Goal: Information Seeking & Learning: Learn about a topic

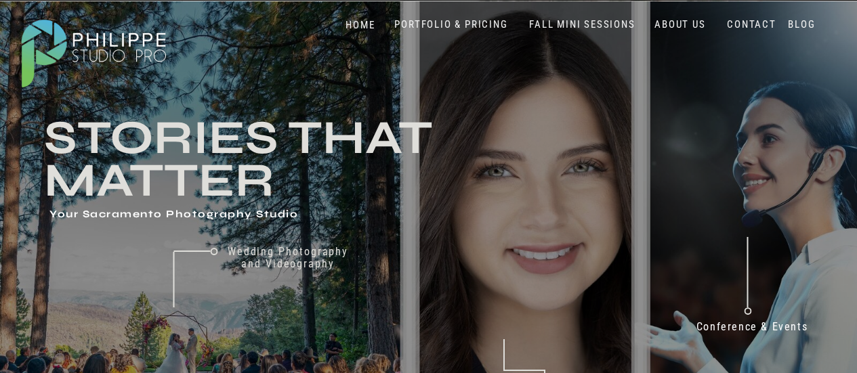
click at [132, 40] on div at bounding box center [93, 51] width 169 height 89
click at [481, 21] on nav "PORTFOLIO & PRICING" at bounding box center [452, 24] width 124 height 13
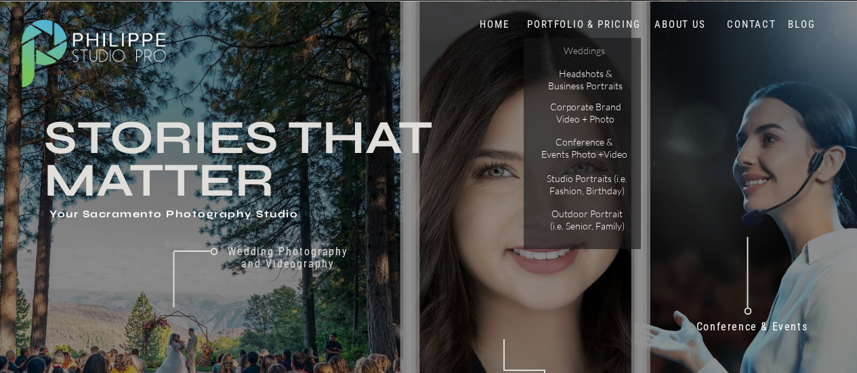
click at [588, 54] on p "Weddings" at bounding box center [584, 52] width 77 height 14
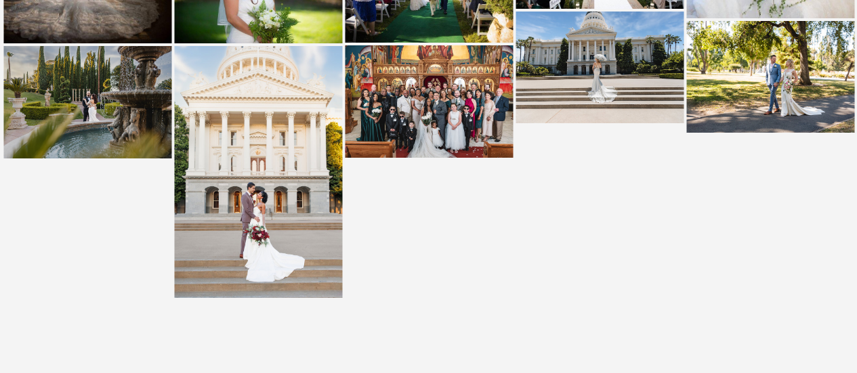
scroll to position [2778, 0]
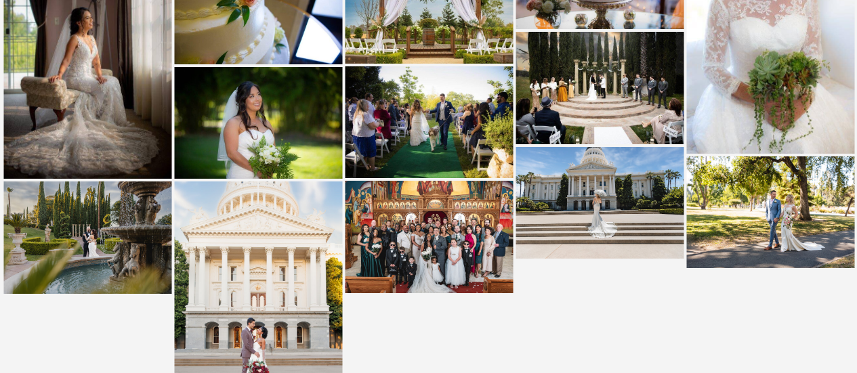
click at [444, 210] on img at bounding box center [429, 237] width 168 height 112
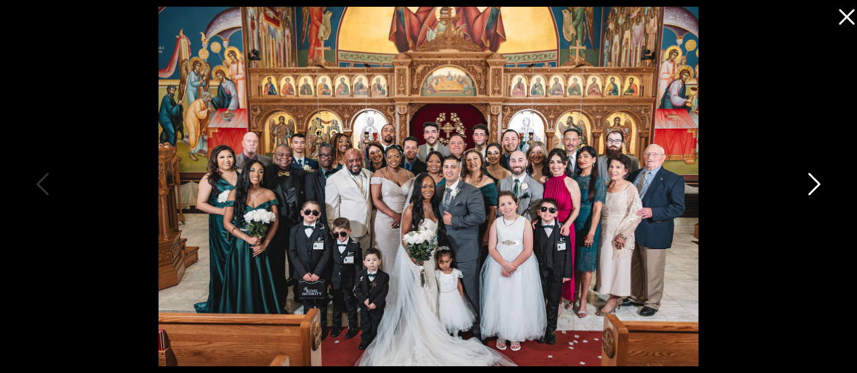
scroll to position [2846, 0]
click at [821, 184] on icon at bounding box center [813, 187] width 34 height 41
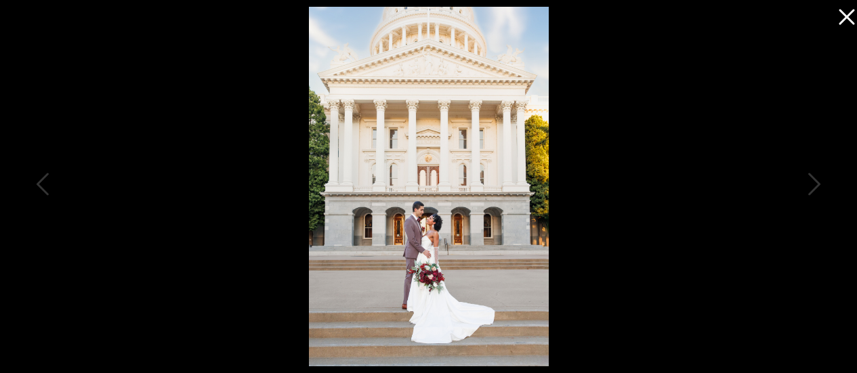
click at [821, 185] on icon at bounding box center [813, 187] width 34 height 41
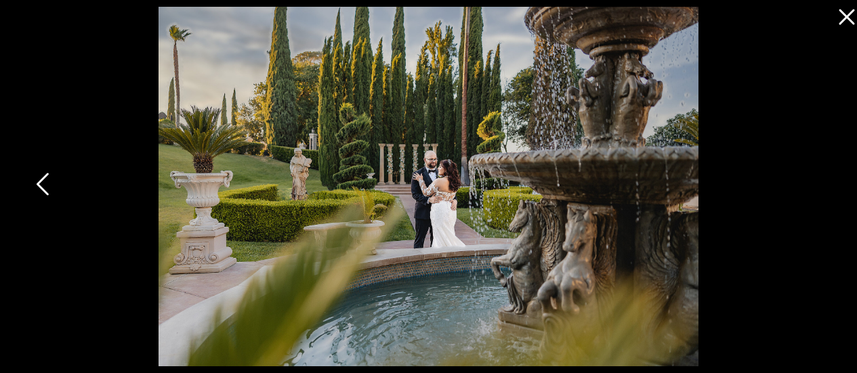
click at [43, 182] on icon at bounding box center [44, 187] width 34 height 41
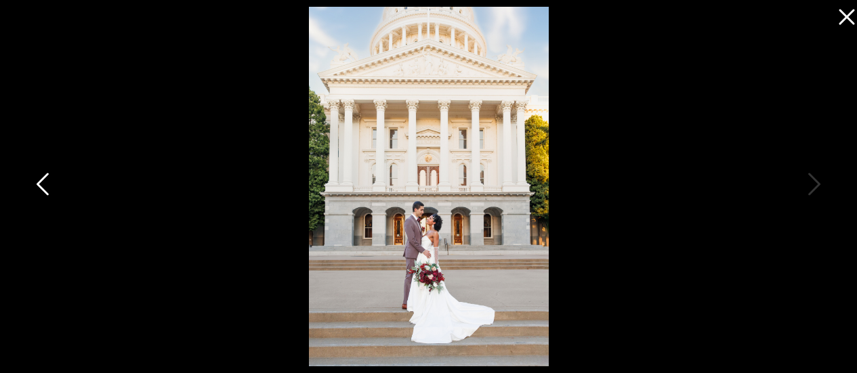
click at [43, 182] on icon at bounding box center [44, 187] width 34 height 41
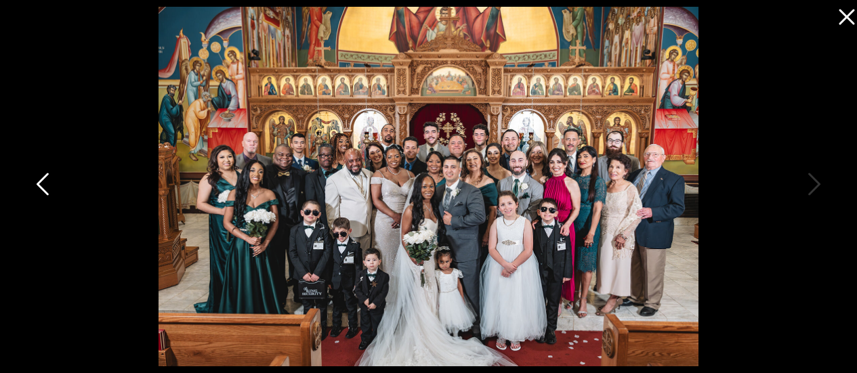
scroll to position [2981, 0]
click at [846, 12] on icon at bounding box center [843, 13] width 27 height 27
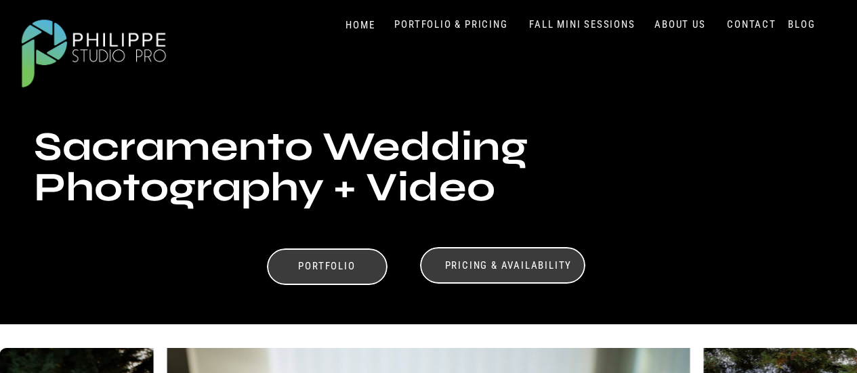
scroll to position [0, 0]
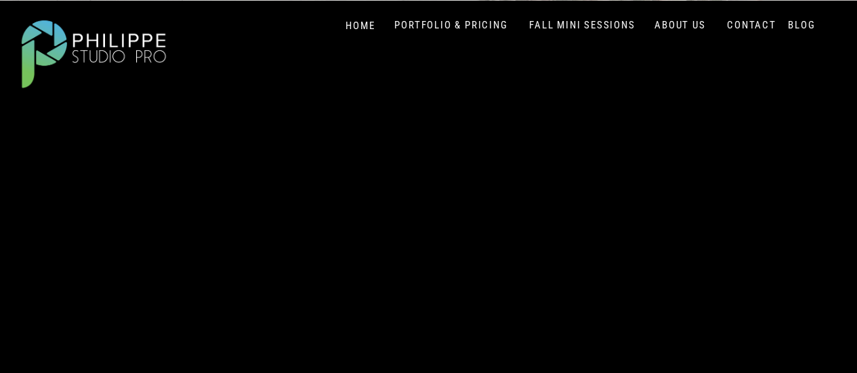
click at [746, 24] on nav "CONTACT" at bounding box center [752, 25] width 56 height 13
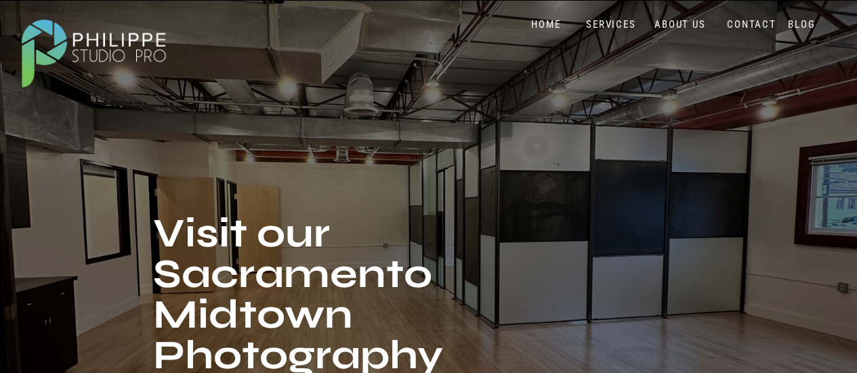
click at [130, 40] on div at bounding box center [93, 51] width 169 height 89
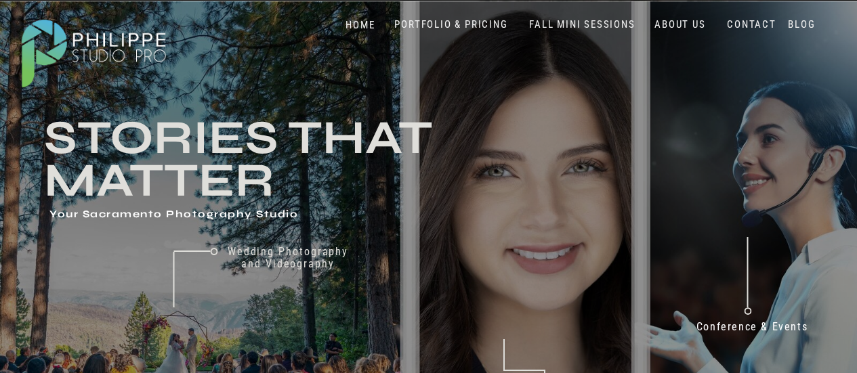
click at [119, 47] on div at bounding box center [93, 51] width 169 height 89
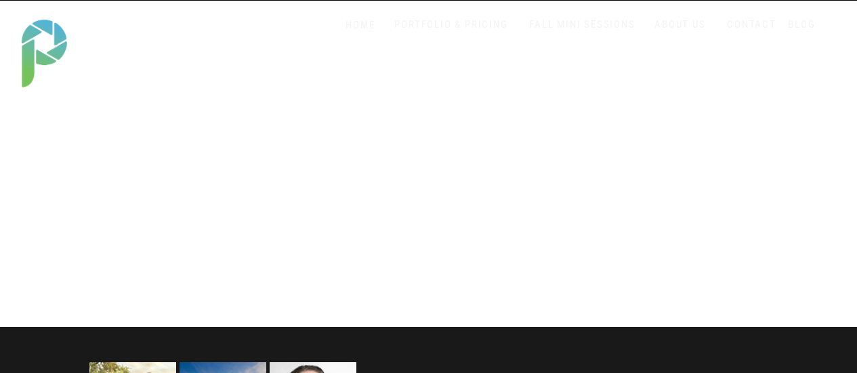
scroll to position [2846, 0]
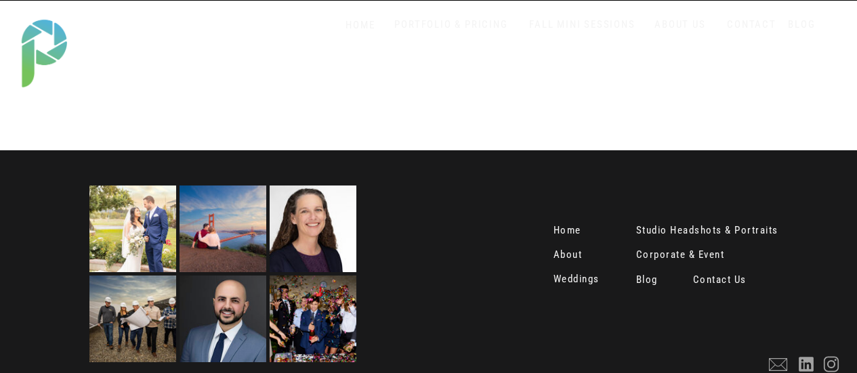
click at [573, 228] on nav "Home" at bounding box center [570, 232] width 33 height 14
